Goal: Task Accomplishment & Management: Complete application form

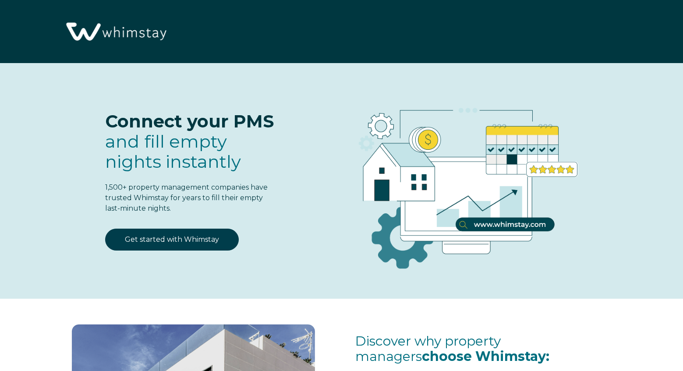
select select "US"
select select "Standard"
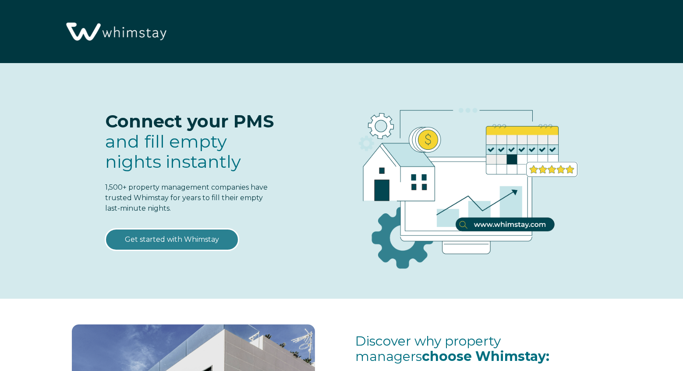
click at [180, 244] on link "Get started with Whimstay" at bounding box center [172, 240] width 134 height 22
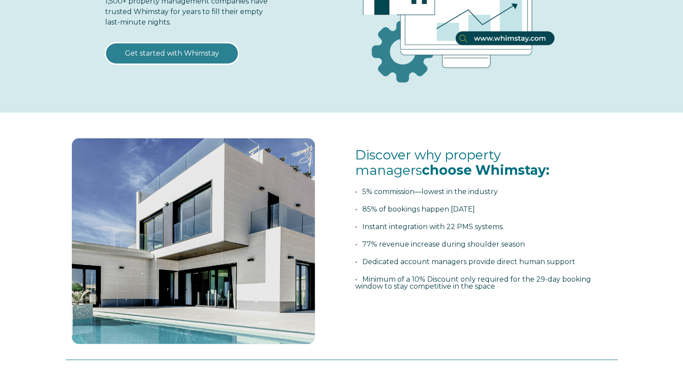
scroll to position [421, 0]
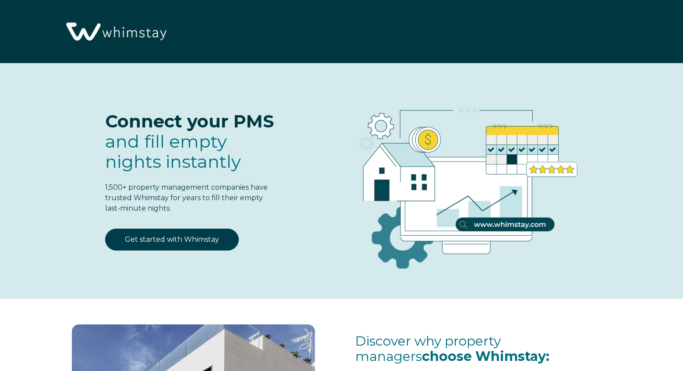
select select "US"
select select "Standard"
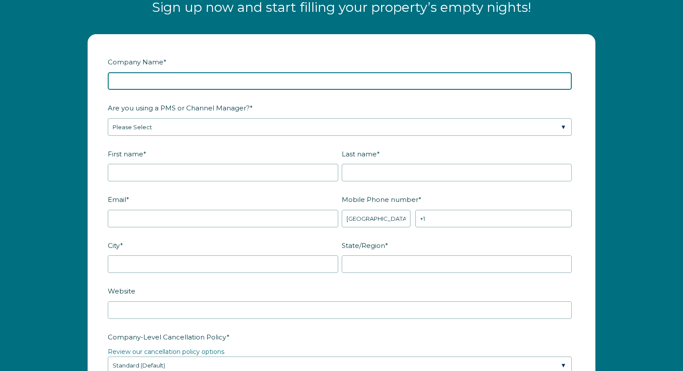
click at [154, 79] on input "Company Name *" at bounding box center [340, 81] width 464 height 18
type input "Traverse Hospitality"
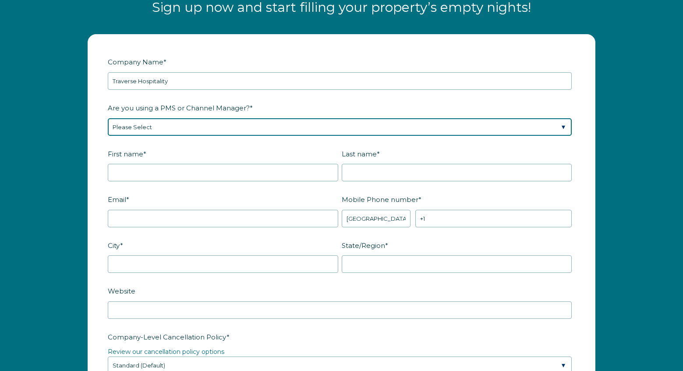
select select "Guesty"
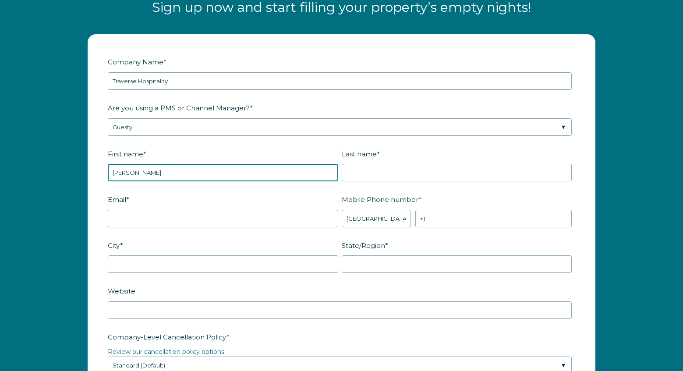
type input "[PERSON_NAME]"
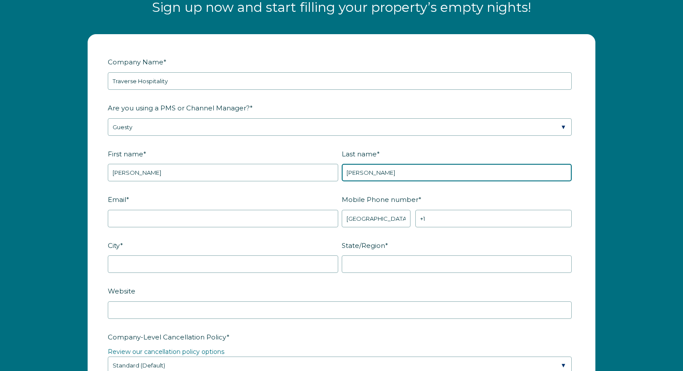
type input "[PERSON_NAME]"
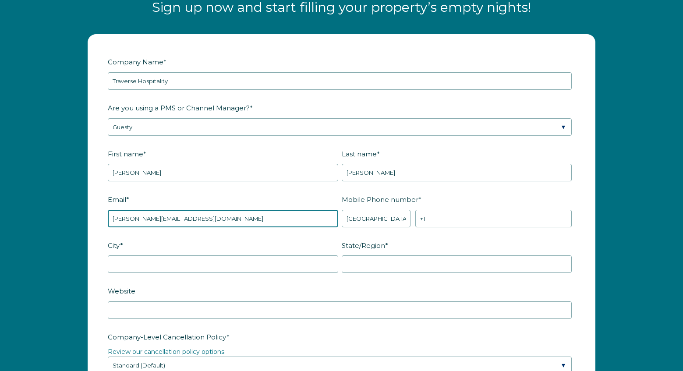
type input "nadim@traversehospitality.com"
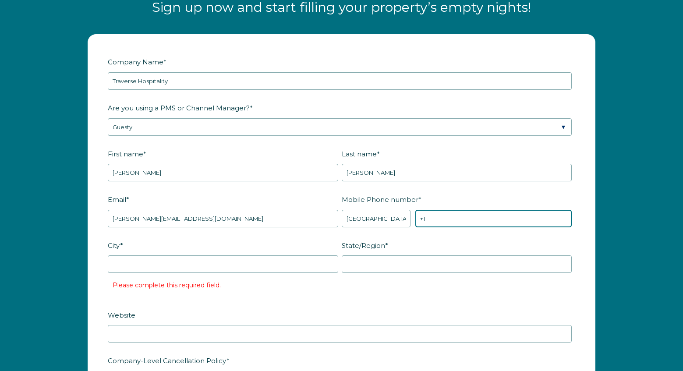
click at [450, 213] on input "+1" at bounding box center [493, 219] width 156 height 18
click at [450, 215] on input "+1" at bounding box center [493, 219] width 156 height 18
type input "+1 3019198823"
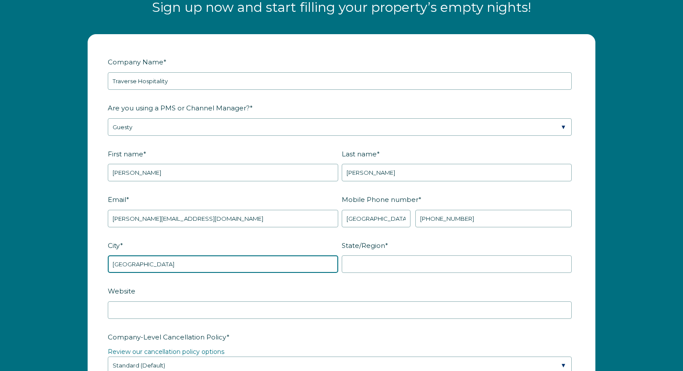
type input "Leadville"
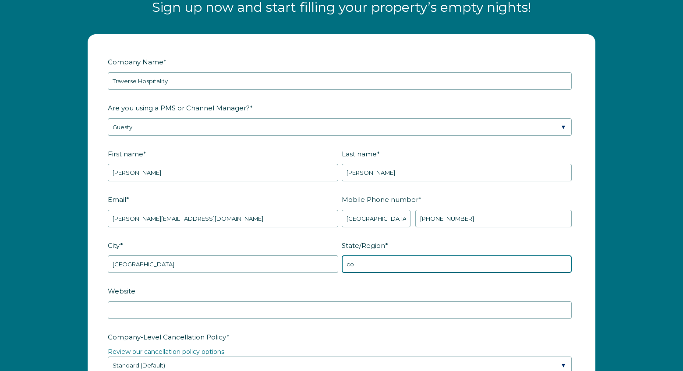
type input "co"
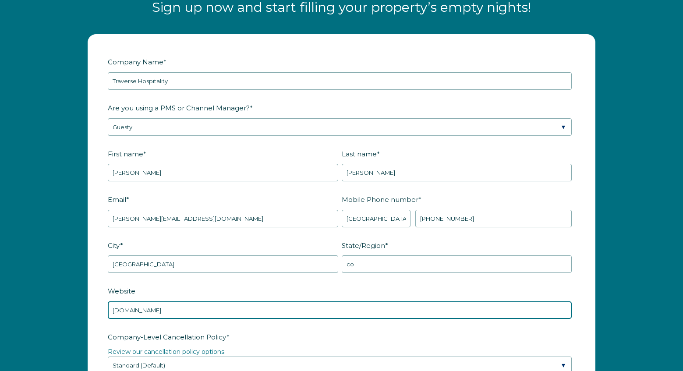
scroll to position [1270, 0]
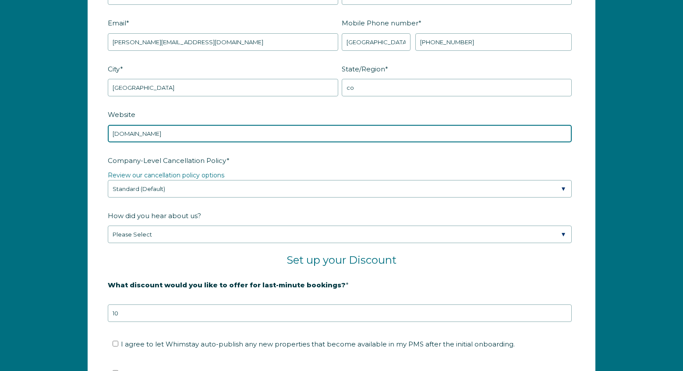
click at [155, 128] on input "www.booktraverse.com" at bounding box center [340, 134] width 464 height 18
click at [151, 135] on input "www.booktraverse.com" at bounding box center [340, 134] width 464 height 18
type input "www.traversehospitality.com"
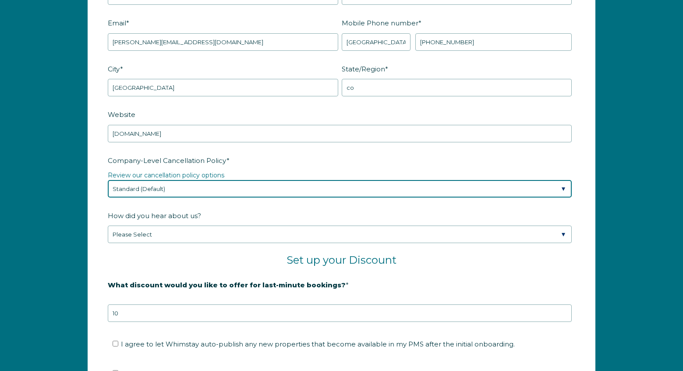
click at [219, 190] on select "Please Select Partial Standard (Default) Moderate Strict" at bounding box center [340, 189] width 464 height 18
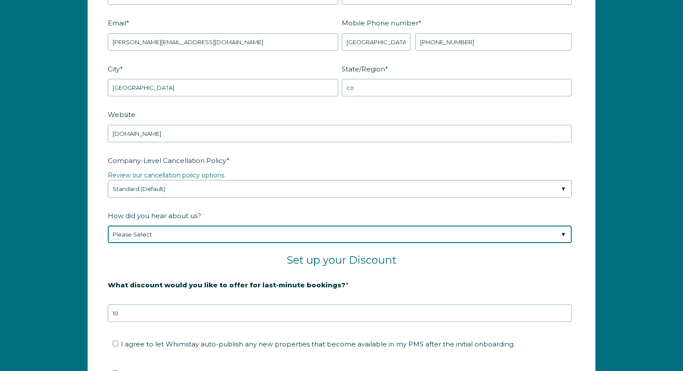
click at [209, 238] on select "Please Select Found Whimstay through a Google search Spoke to a Whimstay salesp…" at bounding box center [340, 235] width 464 height 18
select select "Whimstay Sales"
click at [108, 226] on select "Please Select Found Whimstay through a Google search Spoke to a Whimstay salesp…" at bounding box center [340, 235] width 464 height 18
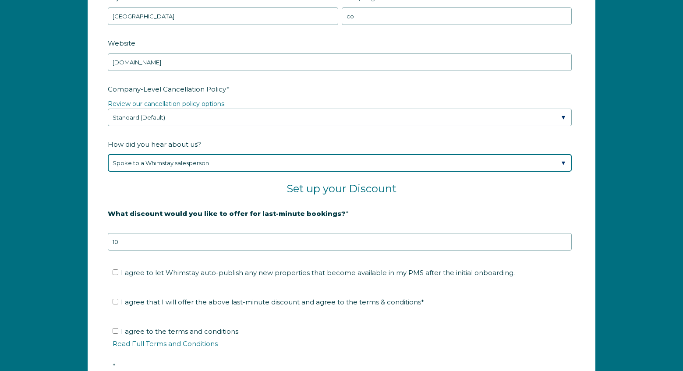
scroll to position [1347, 0]
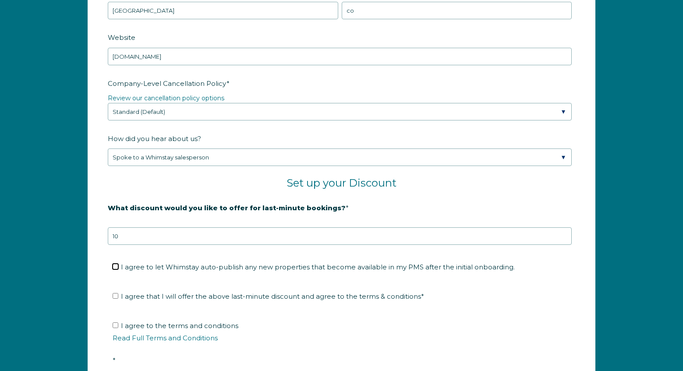
click at [114, 265] on input "I agree to let Whimstay auto-publish any new properties that become available i…" at bounding box center [116, 267] width 6 height 6
checkbox input "true"
click at [117, 295] on input "I agree that I will offer the above last-minute discount and agree to the terms…" at bounding box center [116, 296] width 6 height 6
checkbox input "true"
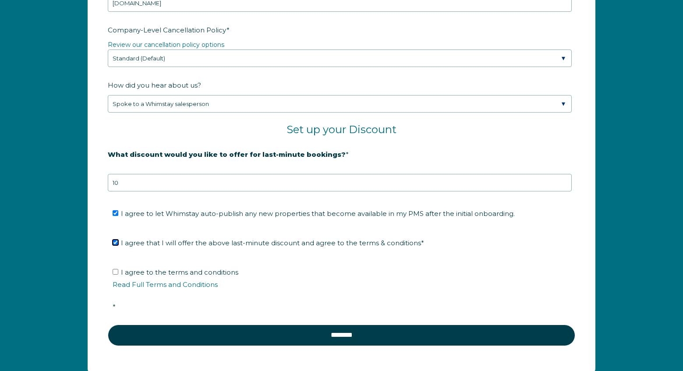
scroll to position [1428, 0]
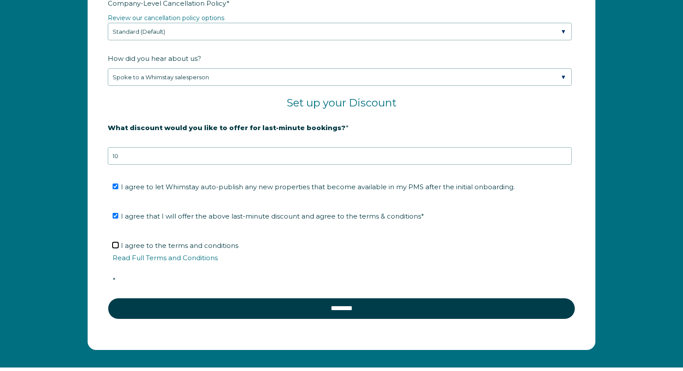
click at [116, 244] on input "I agree to the terms and conditions Read Full Terms and Conditions *" at bounding box center [116, 245] width 6 height 6
checkbox input "true"
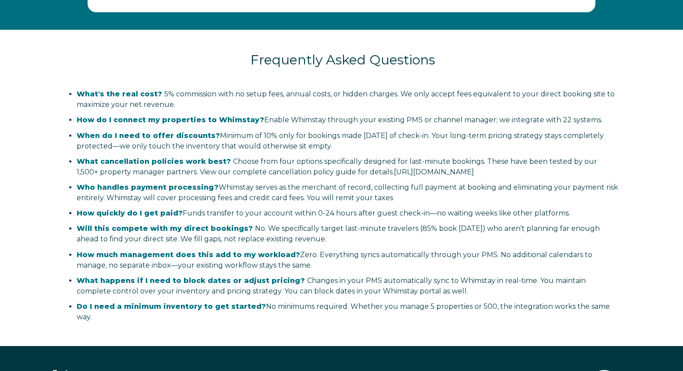
scroll to position [1607, 0]
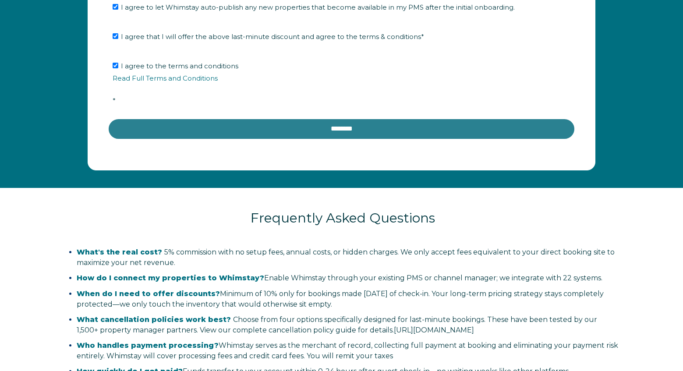
click at [397, 130] on input "********" at bounding box center [341, 128] width 467 height 21
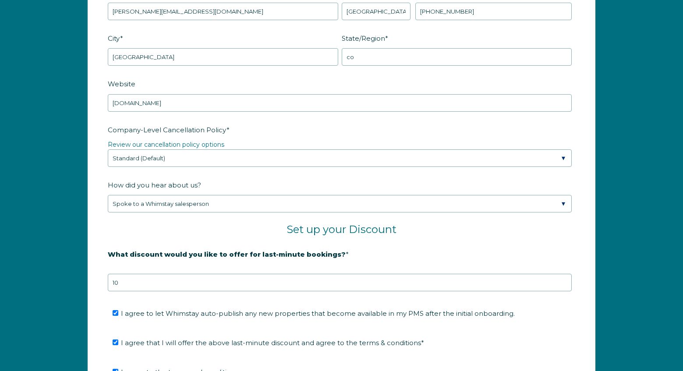
scroll to position [1236, 0]
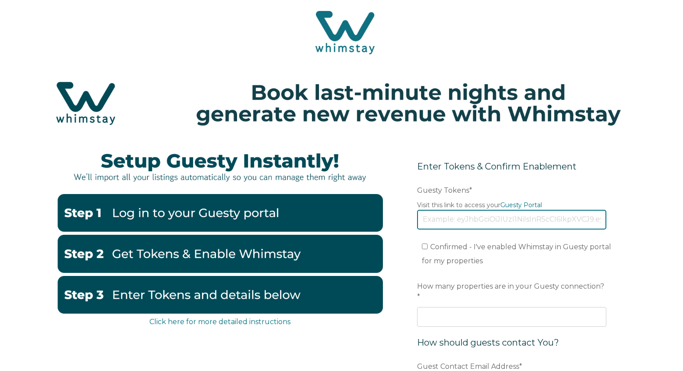
click at [477, 218] on input "Guesty Tokens *" at bounding box center [511, 219] width 189 height 19
paste input "[SECURITY_DATA]"
type input "[SECURITY_DATA]"
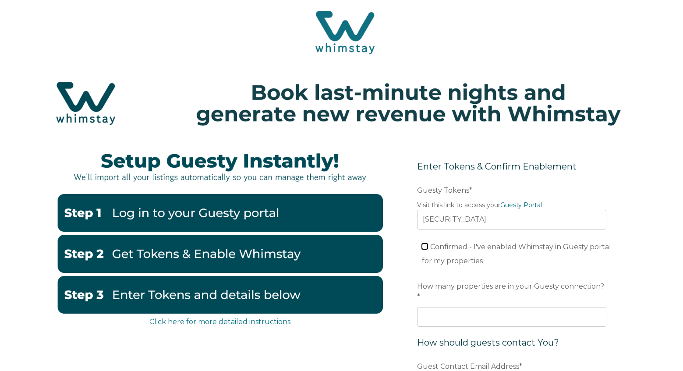
scroll to position [0, 0]
click at [425, 246] on input "Confirmed - I've enabled Whimstay in Guesty portal for my properties" at bounding box center [425, 247] width 6 height 6
checkbox input "true"
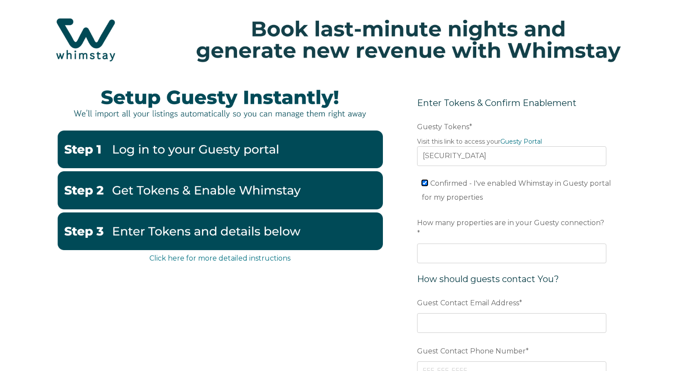
scroll to position [69, 0]
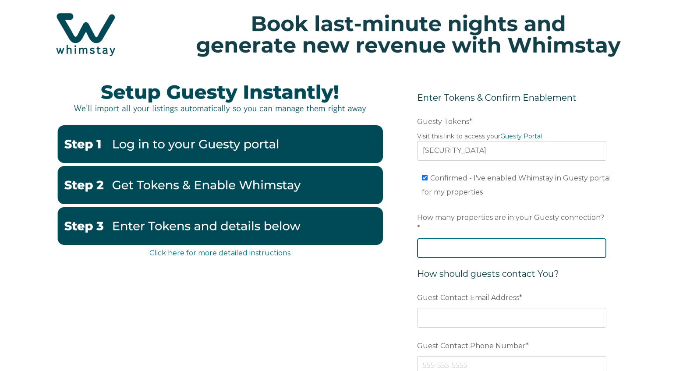
click at [498, 239] on input "How many properties are in your Guesty connection? *" at bounding box center [511, 247] width 189 height 19
type input "150"
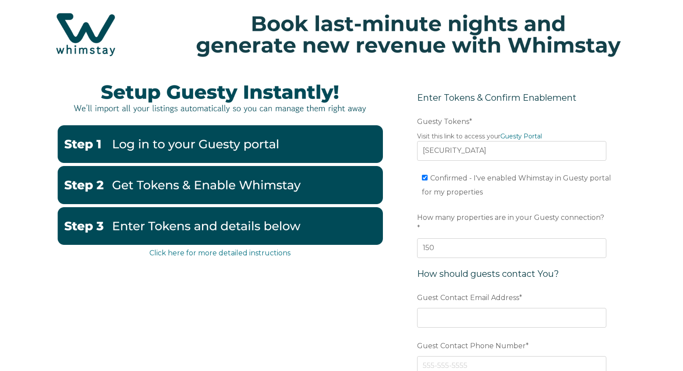
click at [420, 221] on span "*" at bounding box center [418, 228] width 3 height 14
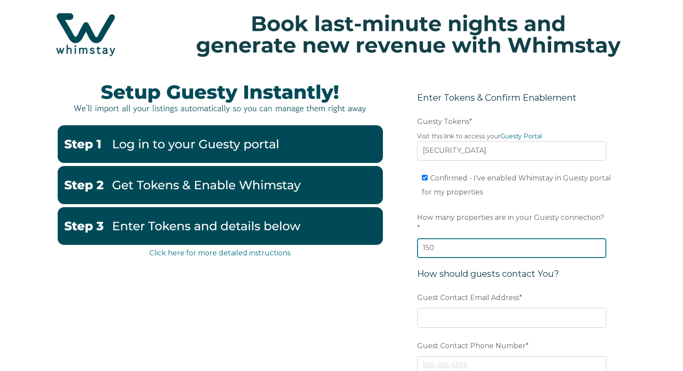
click at [605, 238] on input "150" at bounding box center [511, 247] width 189 height 19
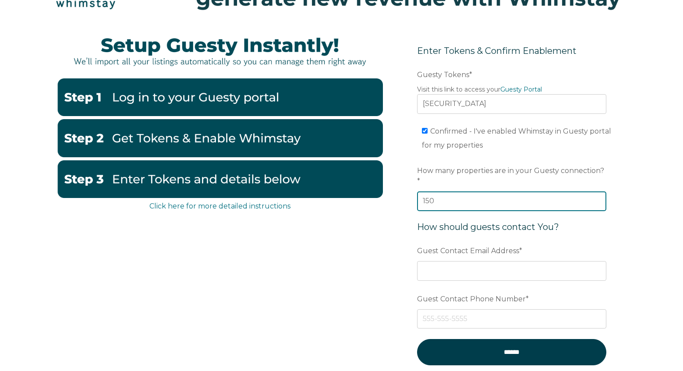
scroll to position [137, 0]
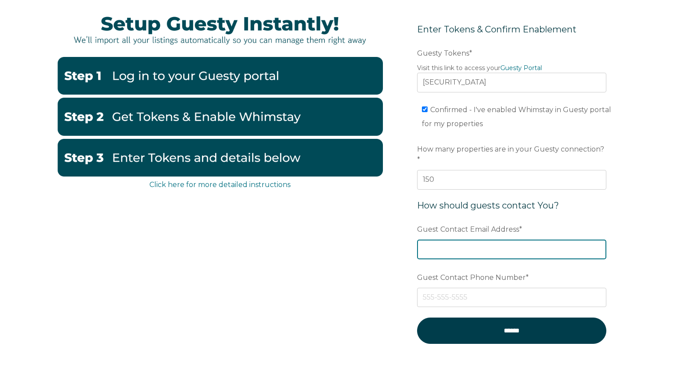
click at [499, 240] on input "Guest Contact Email Address *" at bounding box center [511, 249] width 189 height 19
type input "[EMAIL_ADDRESS][DOMAIN_NAME]"
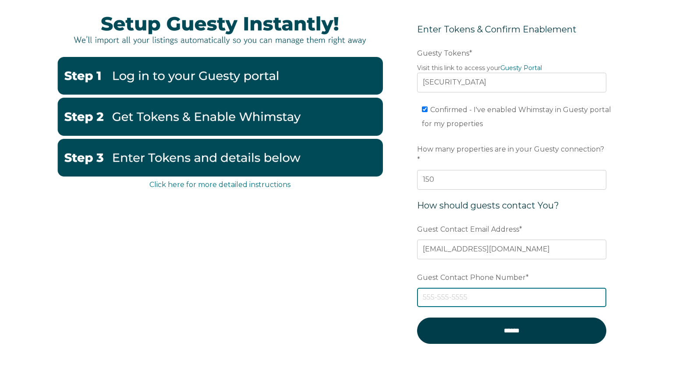
click at [499, 288] on input "Guest Contact Phone Number *" at bounding box center [511, 297] width 189 height 19
type input "7207592013"
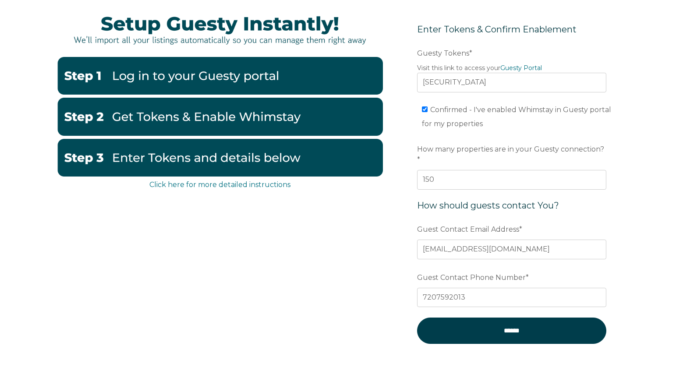
click at [631, 225] on div "Click here for more detailed instructions Enter Tokens & Confirm Enablement Pre…" at bounding box center [341, 206] width 683 height 405
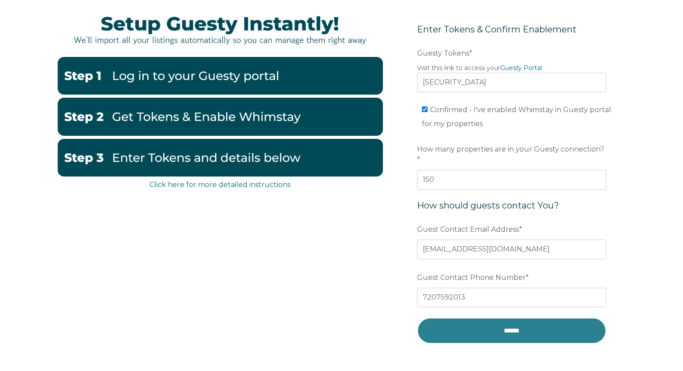
click at [521, 321] on input "******" at bounding box center [511, 331] width 189 height 26
